Goal: Task Accomplishment & Management: Use online tool/utility

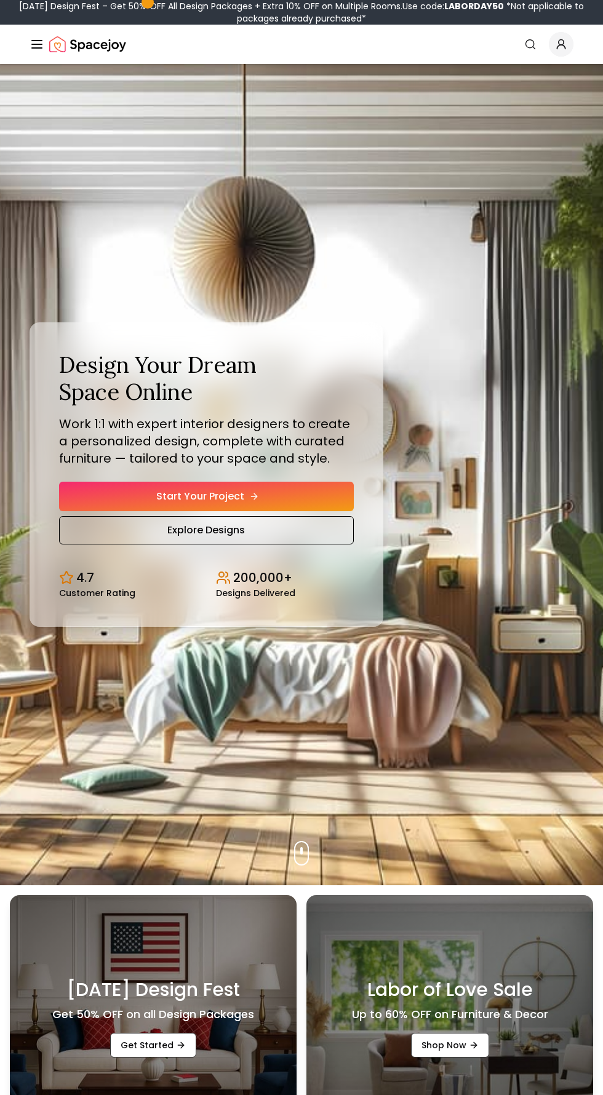
click at [251, 496] on icon "Hero section" at bounding box center [254, 496] width 6 height 0
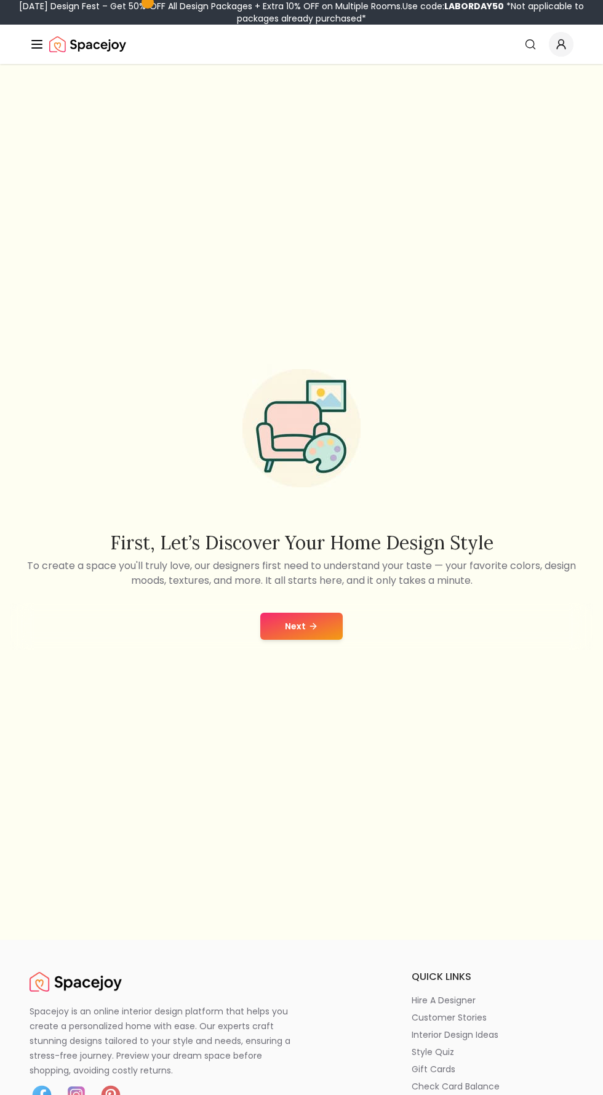
click at [315, 631] on icon at bounding box center [313, 626] width 10 height 10
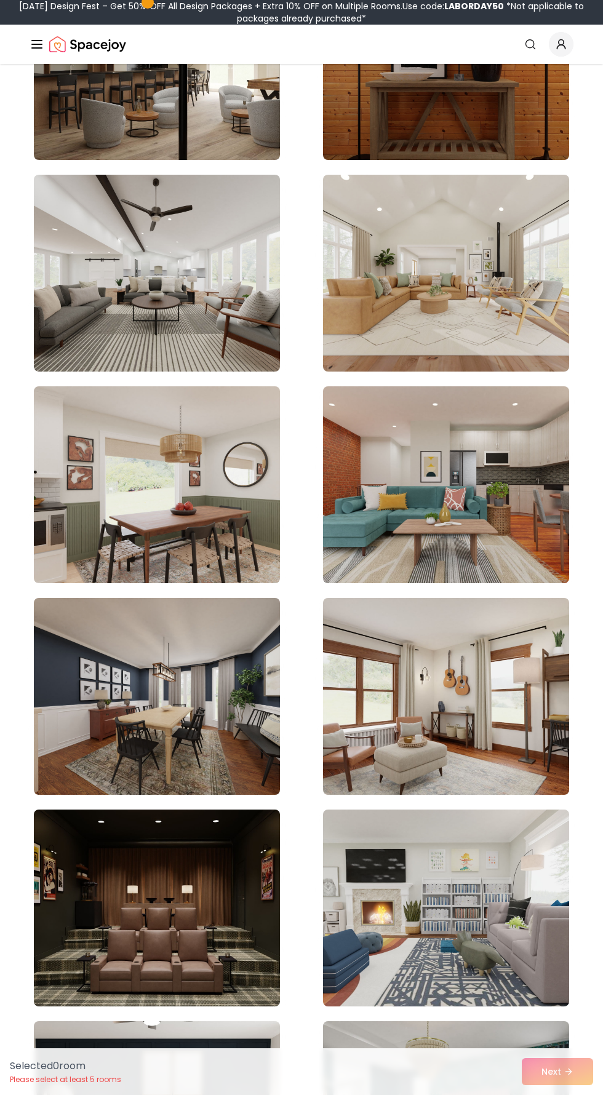
scroll to position [1745, 0]
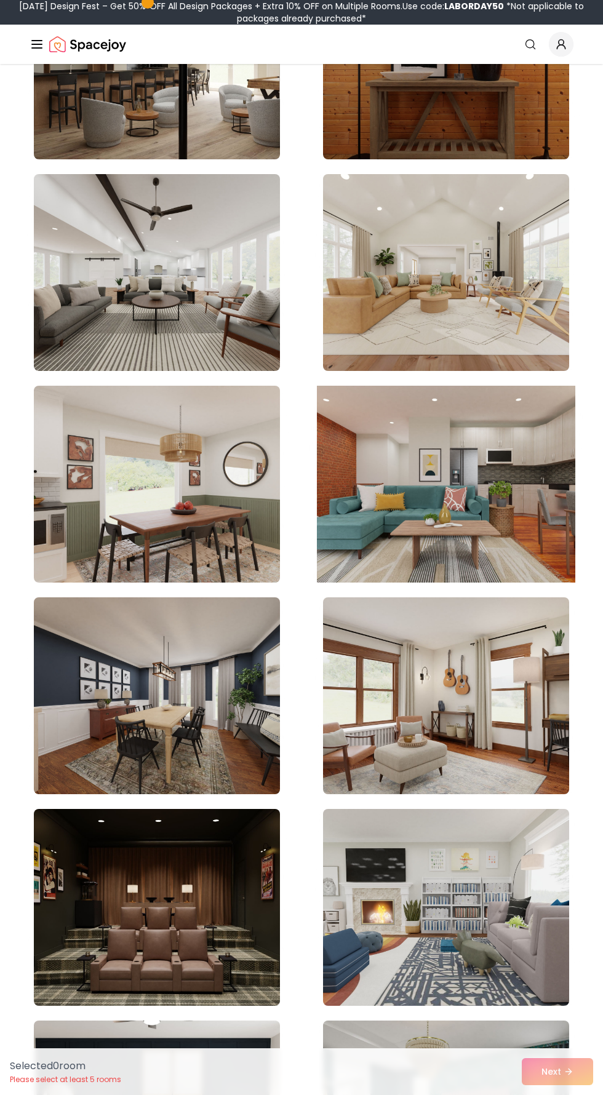
click at [451, 488] on img at bounding box center [446, 484] width 258 height 207
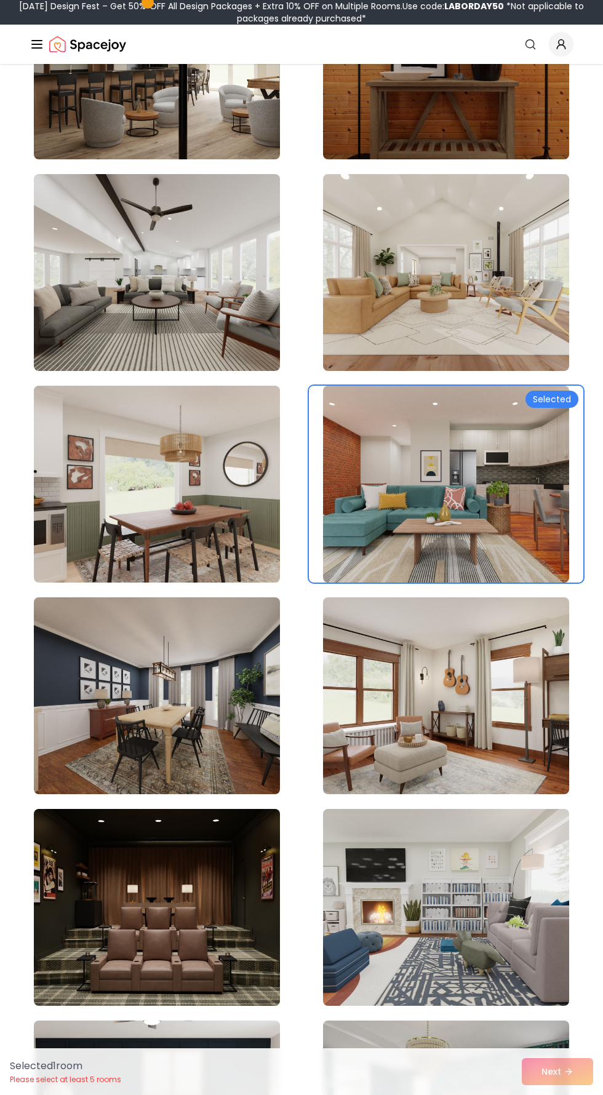
click at [555, 1094] on div "Selected 1 room Please select at least 5 rooms Next" at bounding box center [301, 1071] width 603 height 47
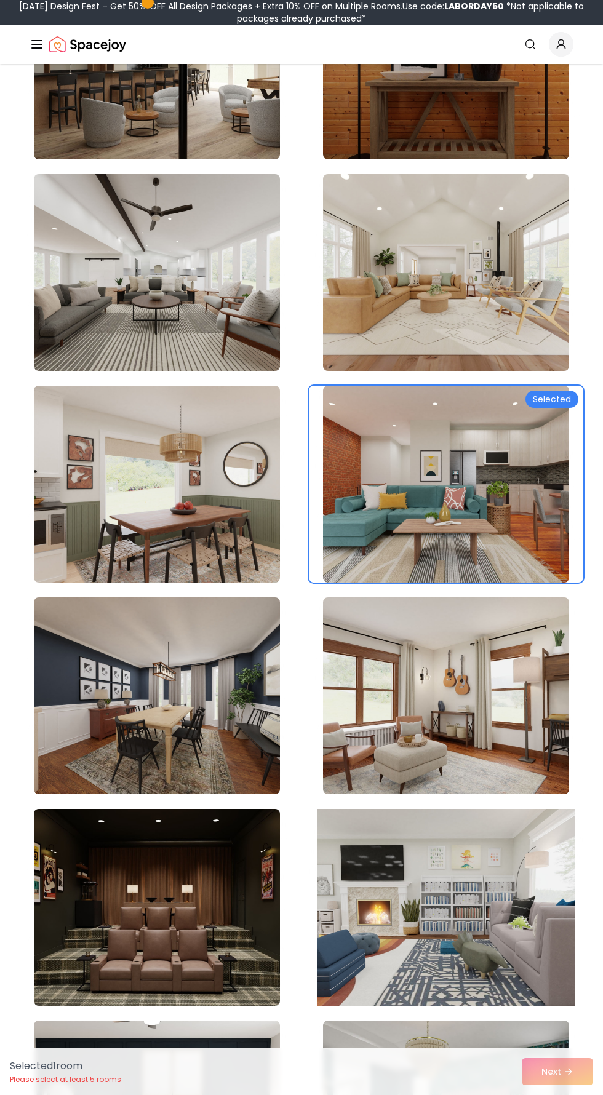
click at [461, 886] on img at bounding box center [446, 907] width 258 height 207
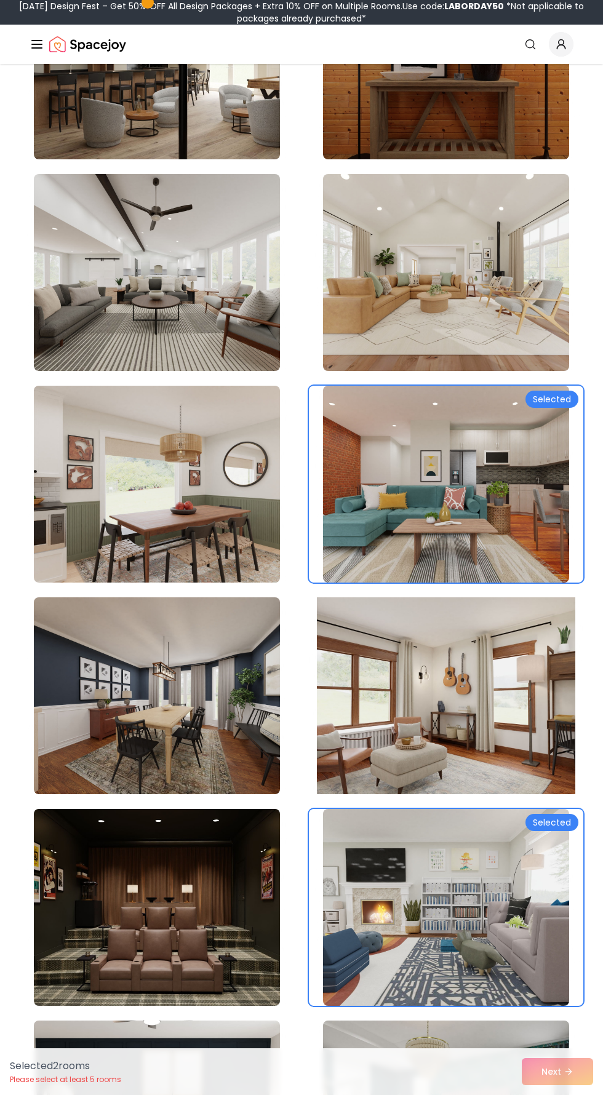
click at [459, 694] on img at bounding box center [446, 695] width 258 height 207
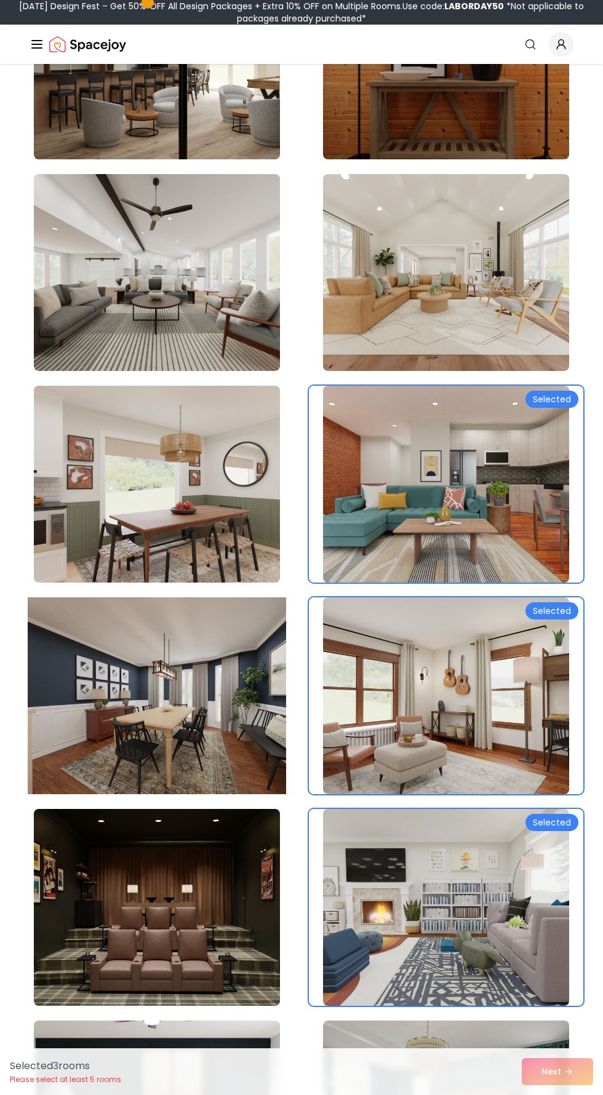
click at [175, 725] on img at bounding box center [157, 695] width 258 height 207
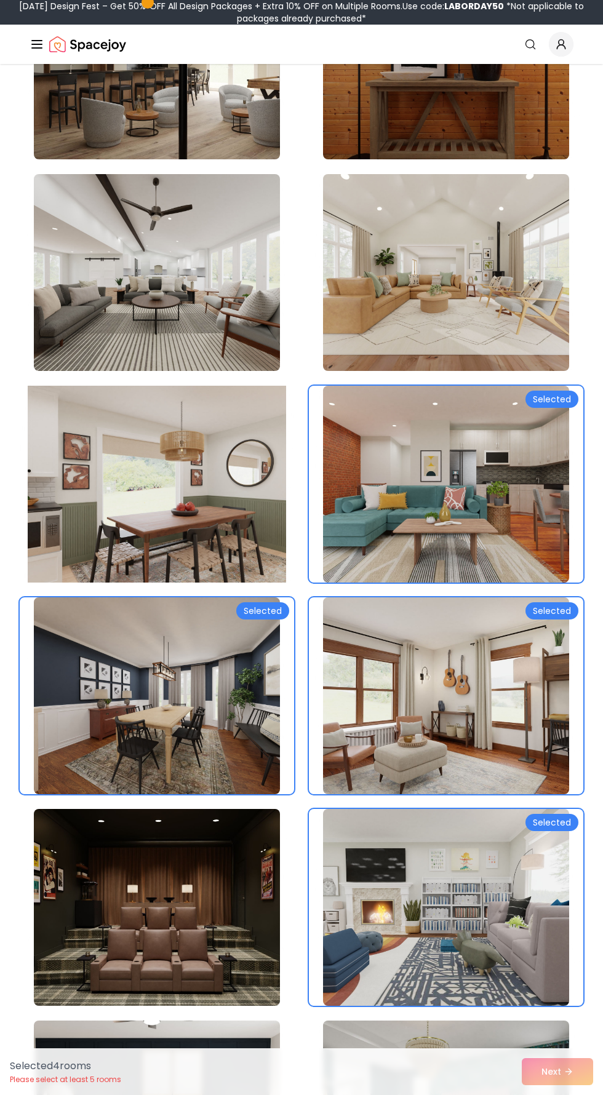
click at [169, 481] on img at bounding box center [157, 484] width 258 height 207
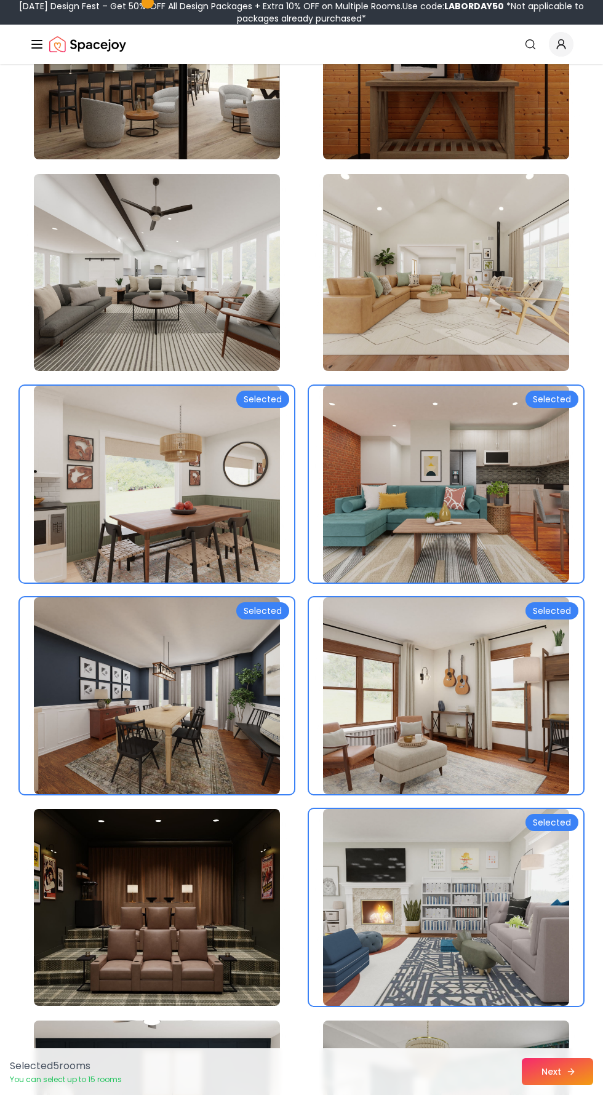
click at [549, 1085] on button "Next" at bounding box center [557, 1071] width 71 height 27
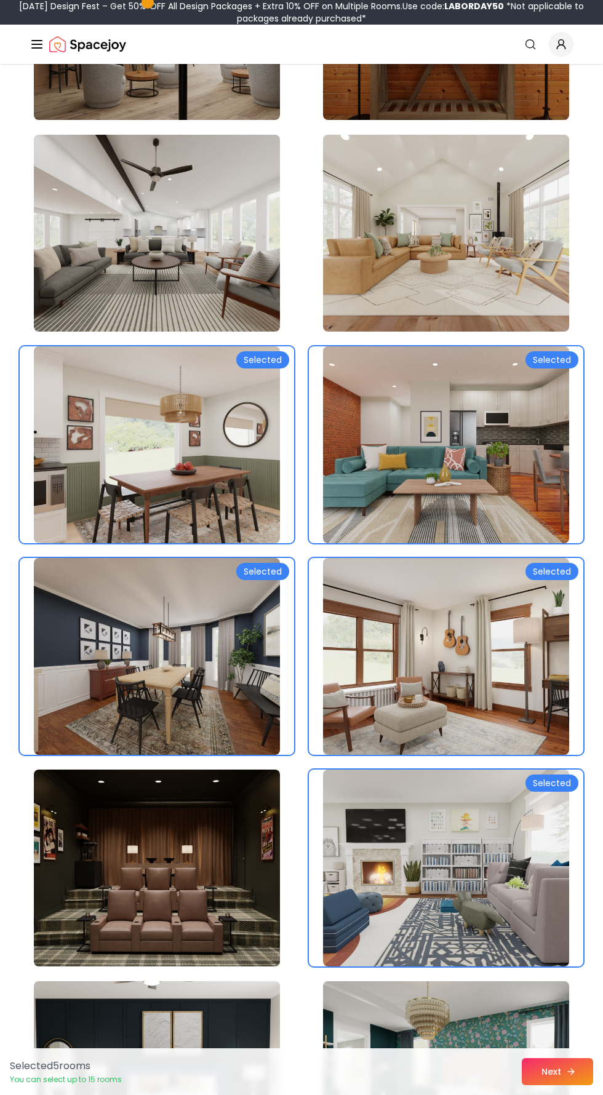
scroll to position [1833, 0]
